Goal: Transaction & Acquisition: Purchase product/service

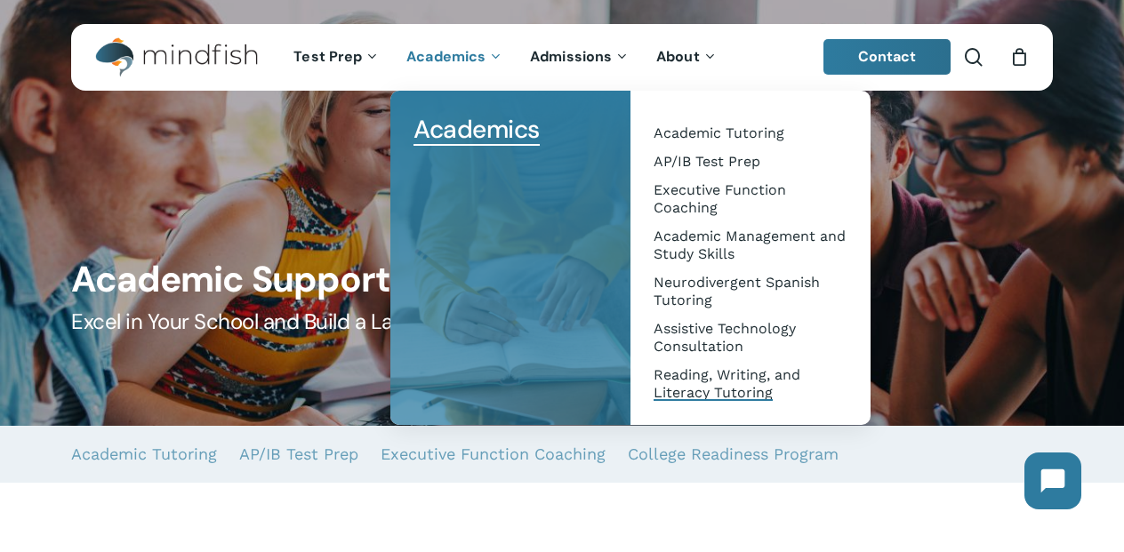
click at [693, 383] on link "Reading, Writing, and Literacy Tutoring" at bounding box center [750, 384] width 205 height 46
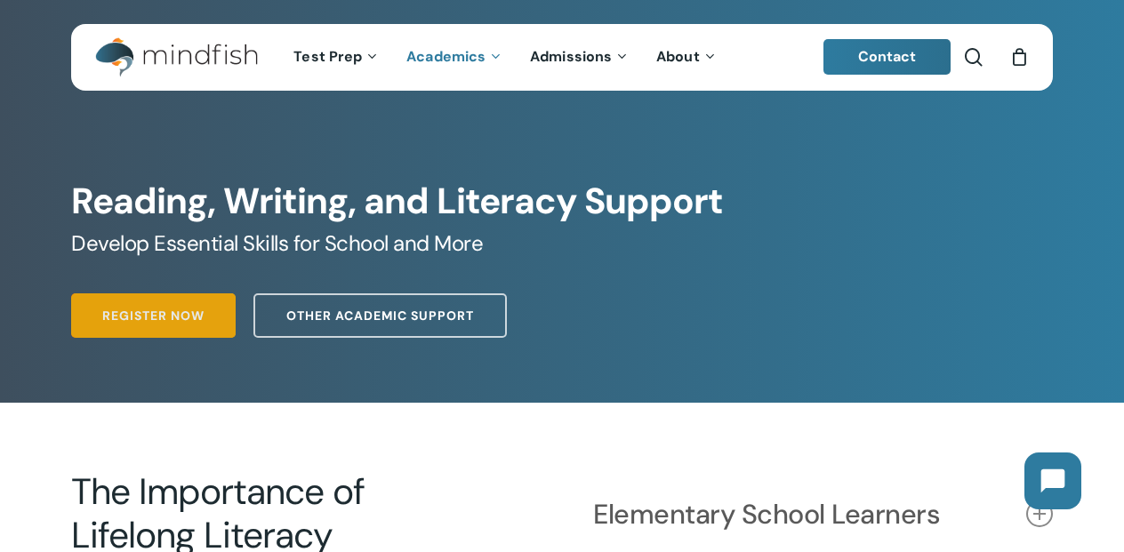
click at [165, 327] on link "Register Now" at bounding box center [153, 316] width 165 height 44
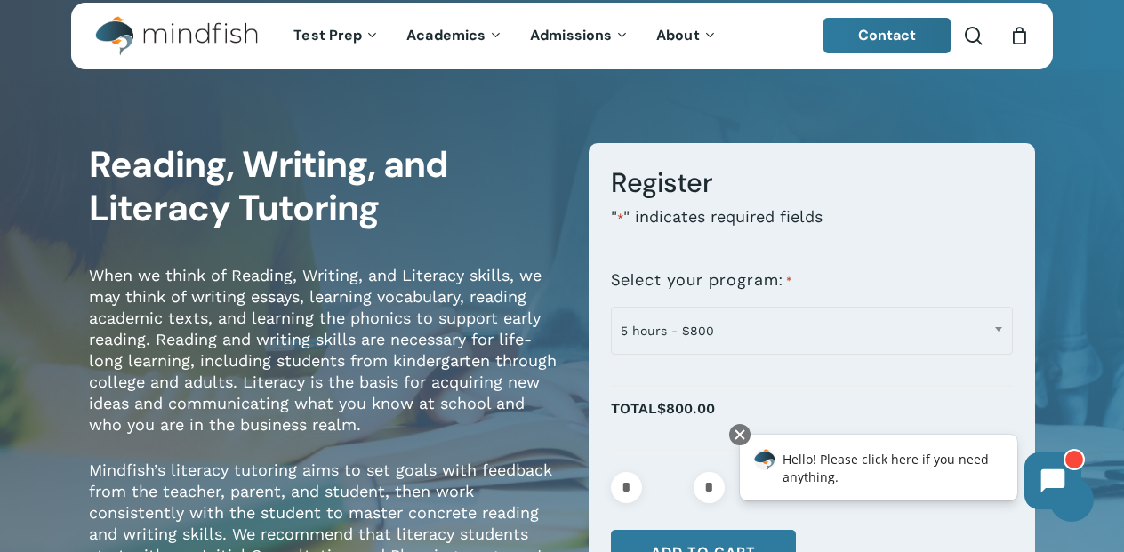
scroll to position [13, 0]
